Goal: Find contact information: Find contact information

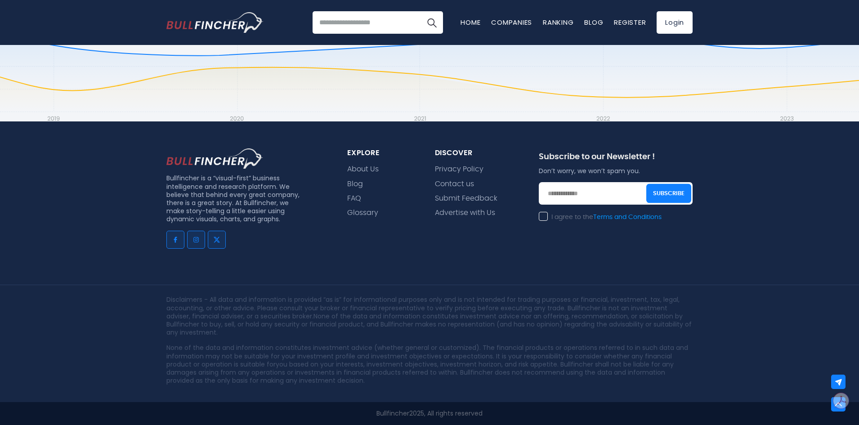
scroll to position [668, 0]
click at [180, 245] on link "Go to facebook" at bounding box center [175, 240] width 18 height 18
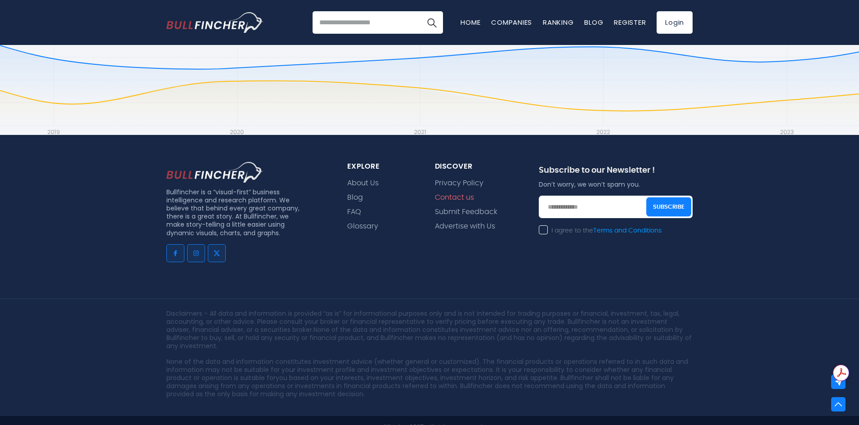
click at [461, 200] on link "Contact us" at bounding box center [454, 197] width 39 height 9
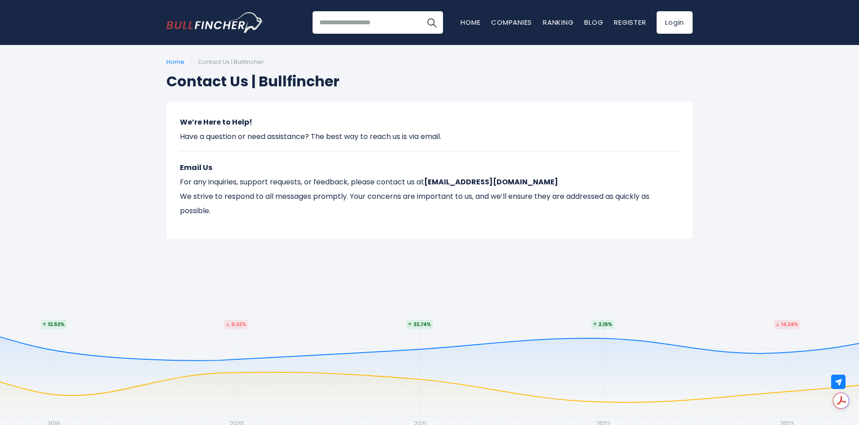
drag, startPoint x: 465, startPoint y: 172, endPoint x: 465, endPoint y: 177, distance: 5.4
click at [465, 172] on p "Email Us For any inquiries, support requests, or feedback, please contact us at…" at bounding box center [429, 189] width 499 height 58
click at [461, 181] on strong "contact@bullfincher.io" at bounding box center [491, 182] width 134 height 10
drag, startPoint x: 432, startPoint y: 182, endPoint x: 532, endPoint y: 174, distance: 101.0
click at [552, 177] on p "Email Us For any inquiries, support requests, or feedback, please contact us at…" at bounding box center [429, 189] width 499 height 58
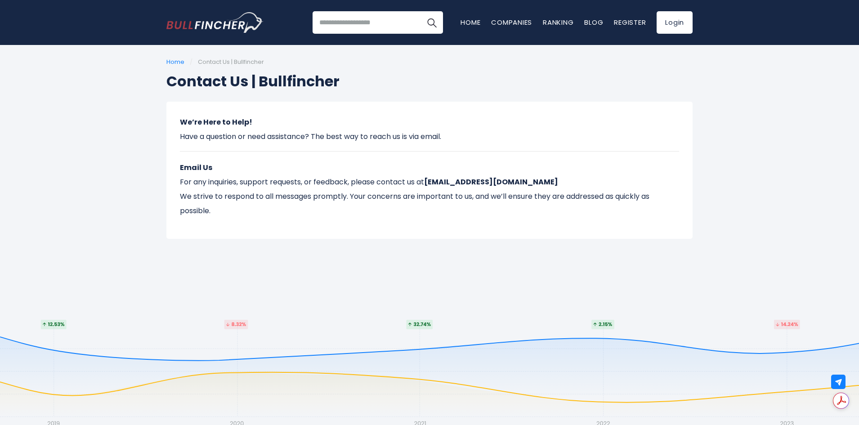
drag, startPoint x: 536, startPoint y: 169, endPoint x: 480, endPoint y: 195, distance: 61.8
click at [536, 169] on p "Email Us For any inquiries, support requests, or feedback, please contact us at…" at bounding box center [429, 189] width 499 height 58
copy strong "contact@bullfincher.io"
drag, startPoint x: 429, startPoint y: 183, endPoint x: 534, endPoint y: 176, distance: 105.4
click at [534, 176] on p "Email Us For any inquiries, support requests, or feedback, please contact us at…" at bounding box center [429, 189] width 499 height 58
